Goal: Task Accomplishment & Management: Manage account settings

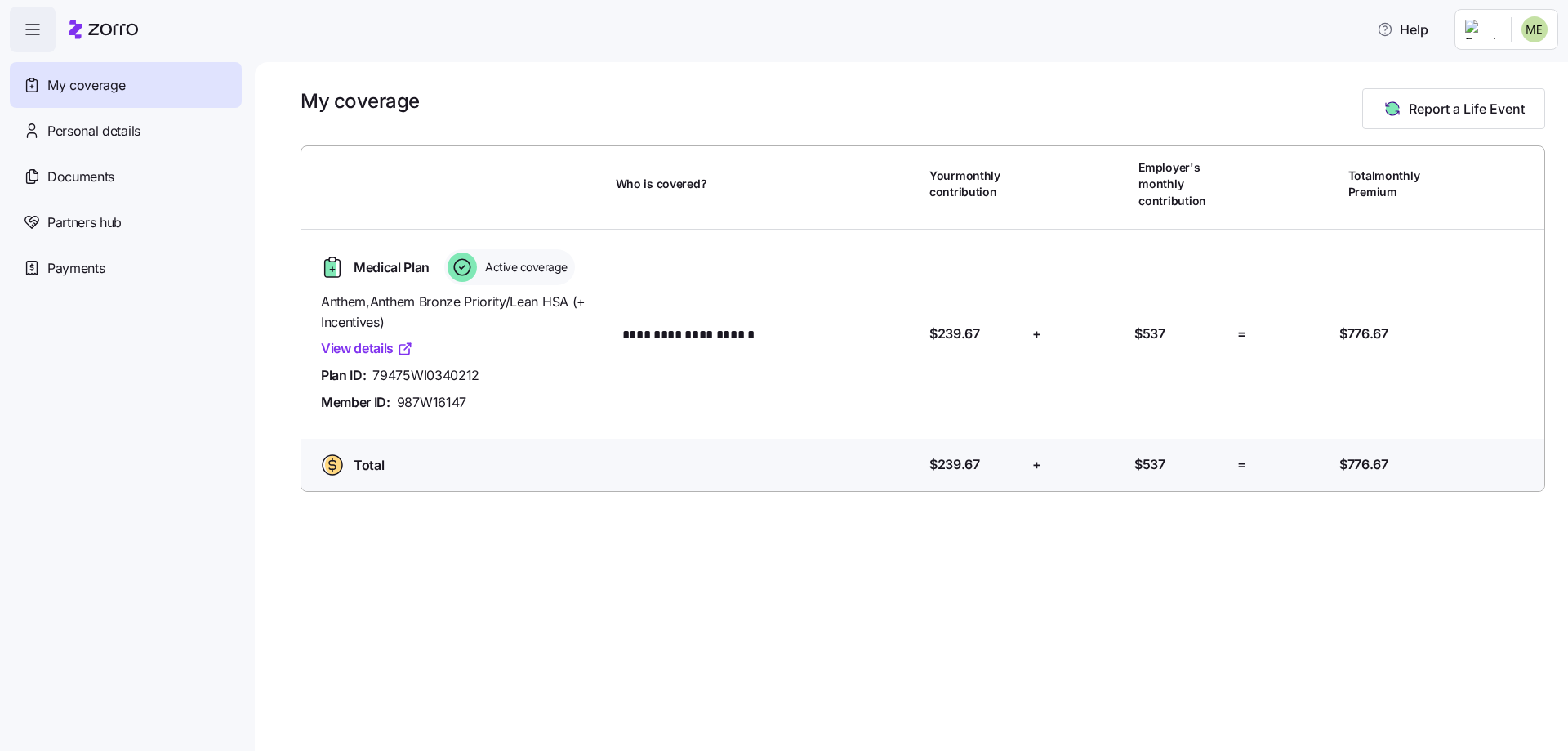
click at [1541, 33] on html "**********" at bounding box center [784, 370] width 1568 height 741
click at [1508, 105] on div "Log out" at bounding box center [1491, 99] width 64 height 18
